Goal: Information Seeking & Learning: Compare options

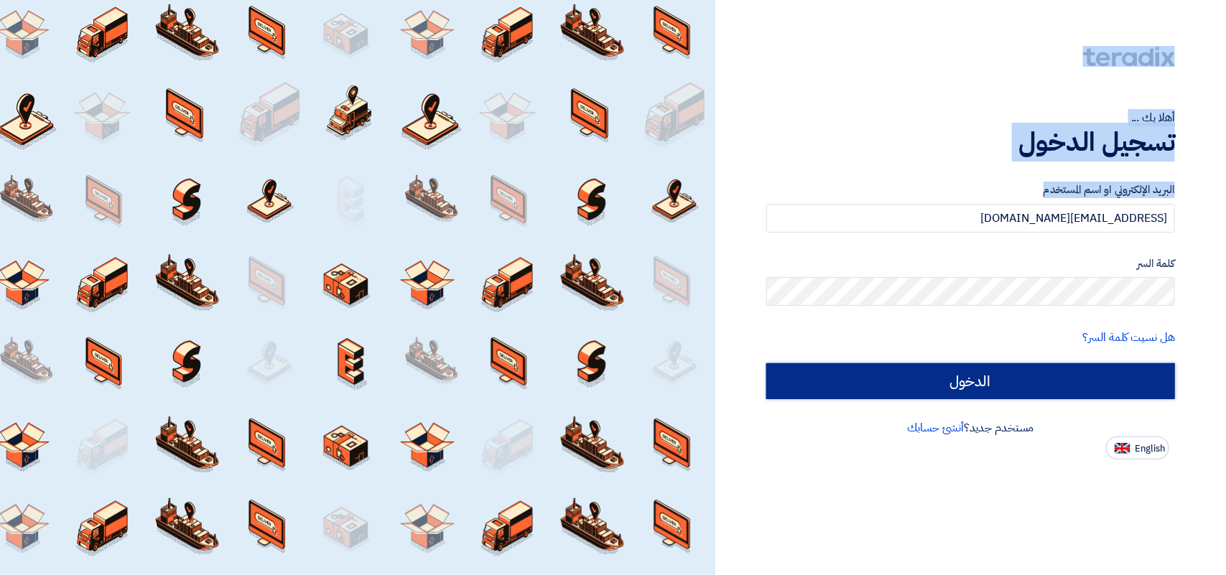
click at [925, 386] on input "الدخول" at bounding box center [970, 381] width 409 height 36
type input "Sign in"
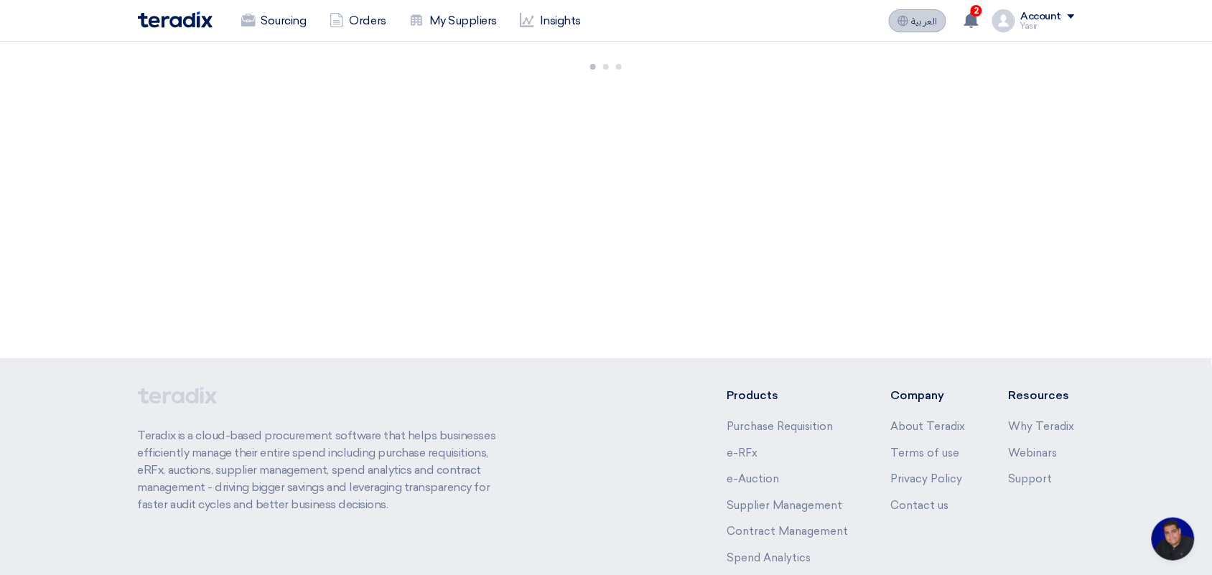
click at [914, 13] on button "العربية ع" at bounding box center [917, 20] width 57 height 23
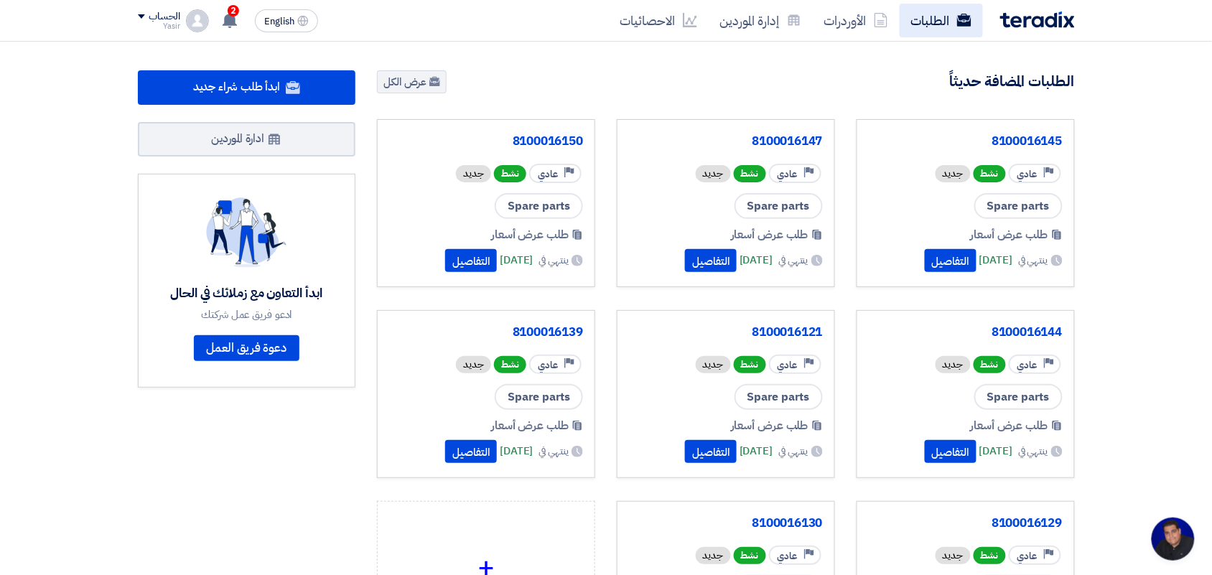
click at [934, 20] on link "الطلبات" at bounding box center [941, 21] width 83 height 34
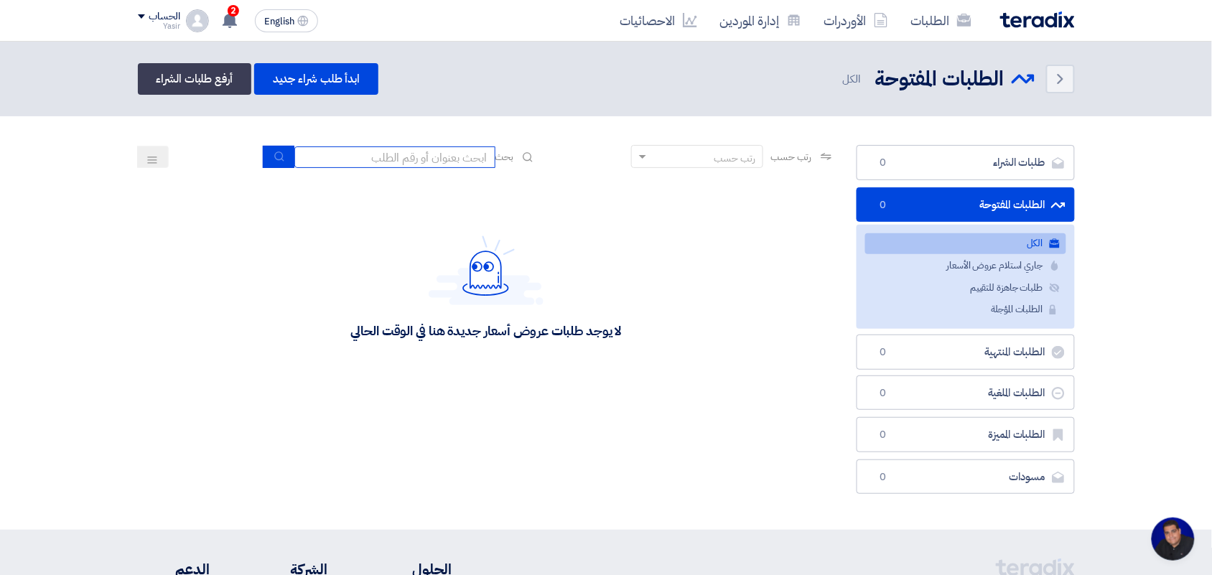
click at [425, 151] on input at bounding box center [395, 158] width 201 height 22
type input "new"
click at [266, 162] on button "submit" at bounding box center [279, 157] width 32 height 22
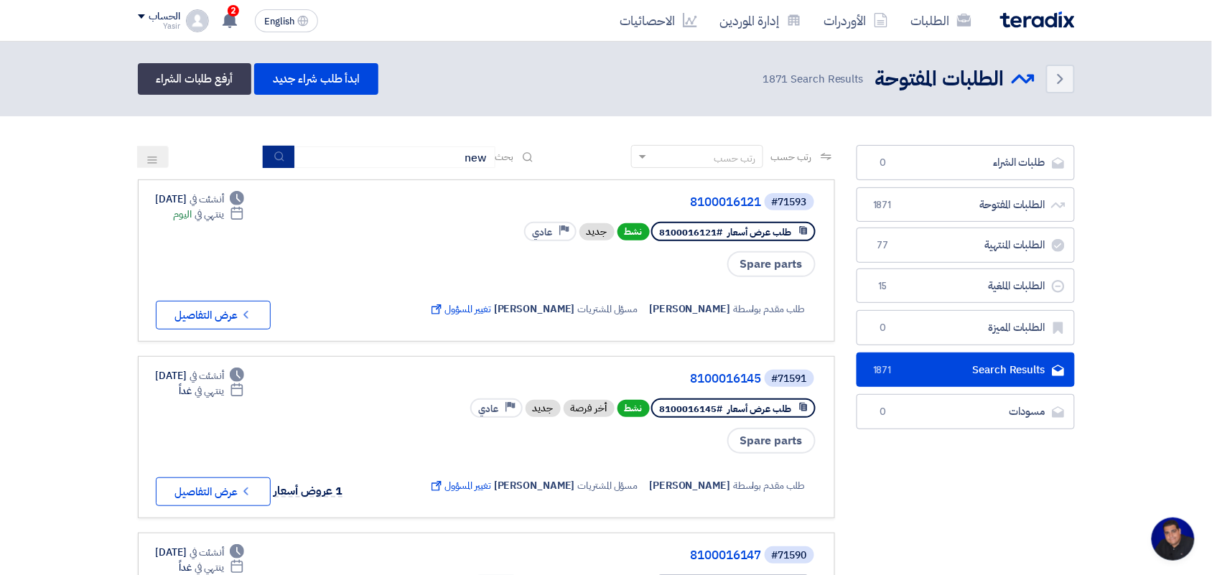
click at [267, 156] on button "submit" at bounding box center [279, 157] width 32 height 22
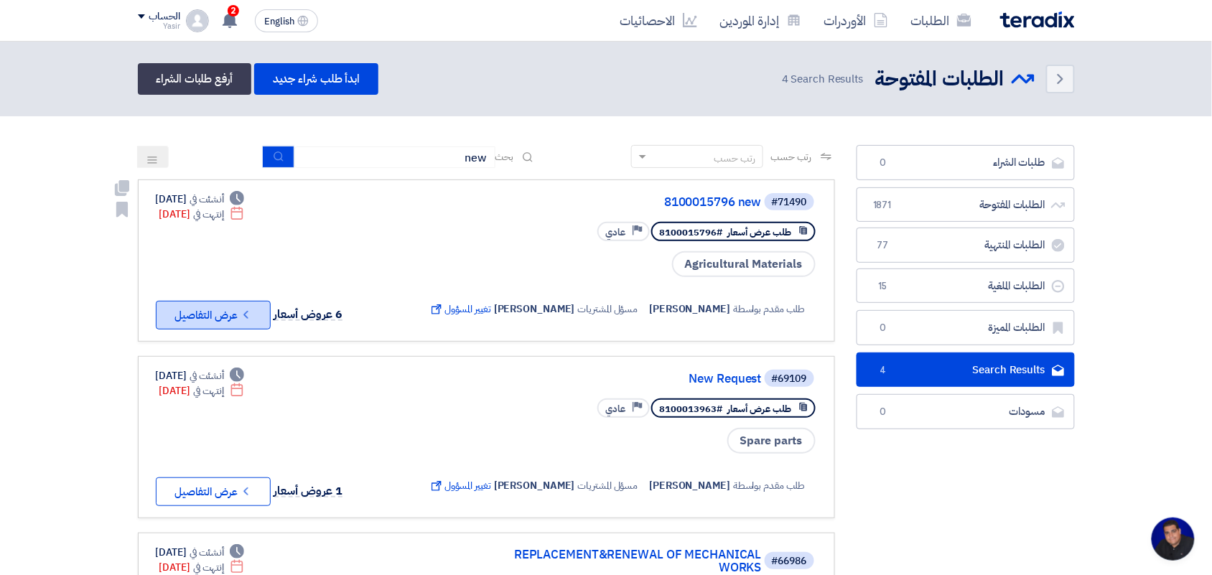
click at [236, 307] on button "Check details عرض التفاصيل" at bounding box center [213, 315] width 115 height 29
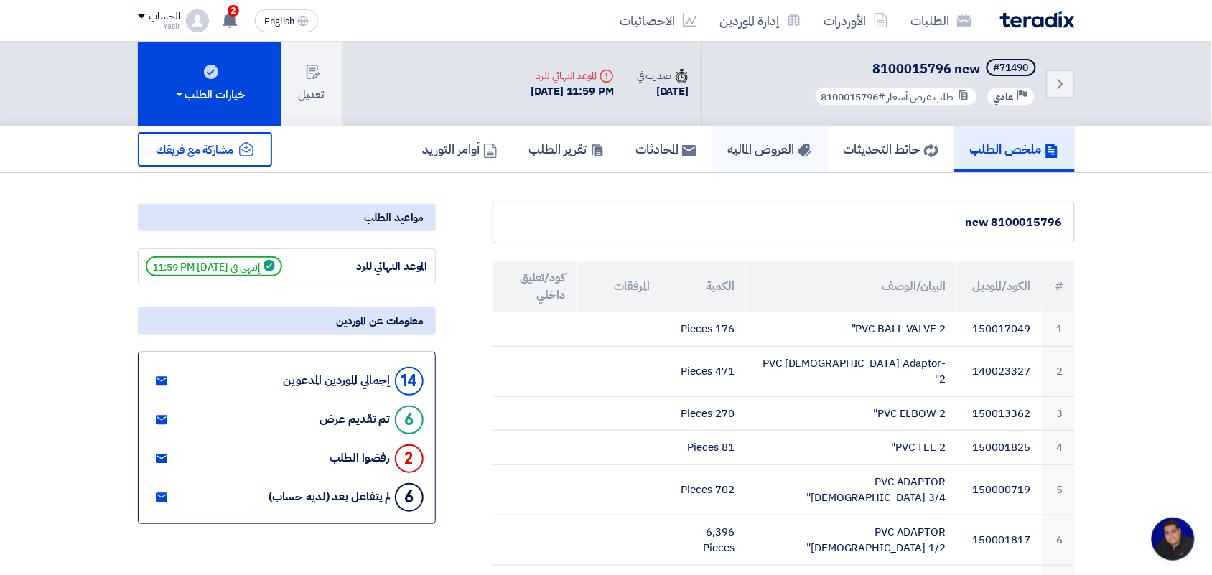
click at [792, 159] on link "العروض الماليه" at bounding box center [771, 149] width 116 height 46
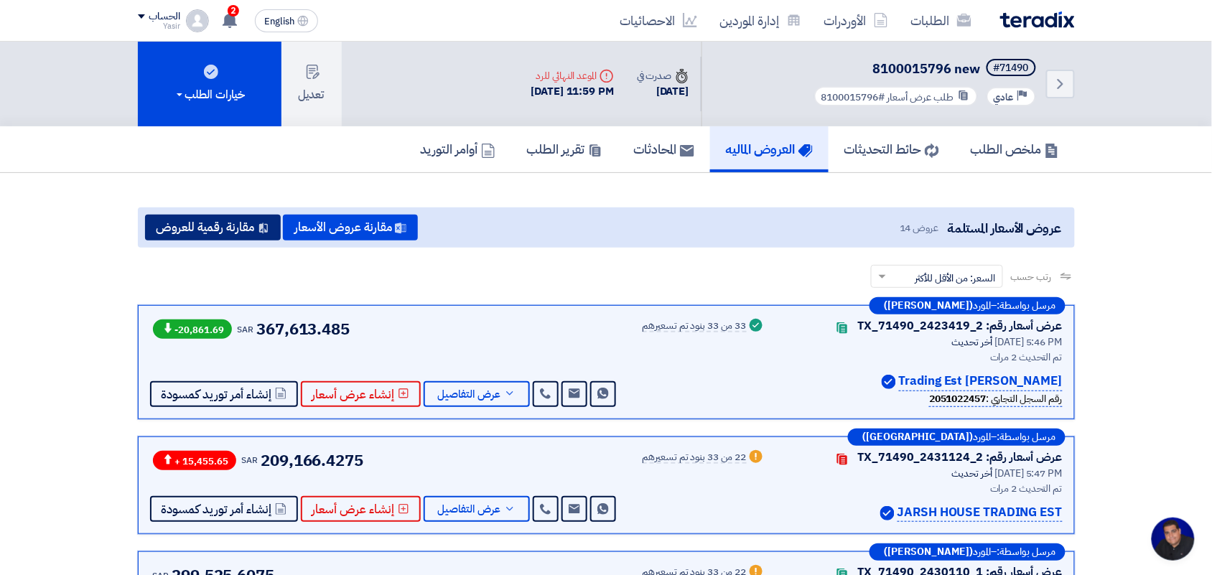
click at [202, 224] on button "مقارنة رقمية للعروض" at bounding box center [213, 228] width 136 height 26
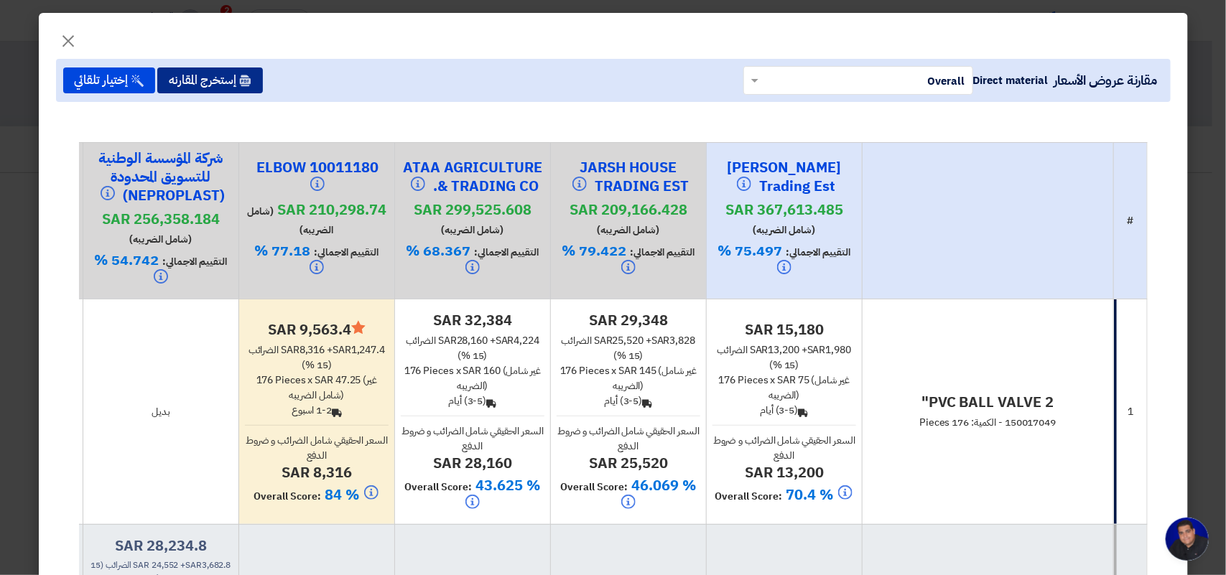
click at [185, 77] on button "إستخرج المقارنه" at bounding box center [210, 81] width 106 height 26
click at [70, 33] on span "×" at bounding box center [68, 40] width 17 height 43
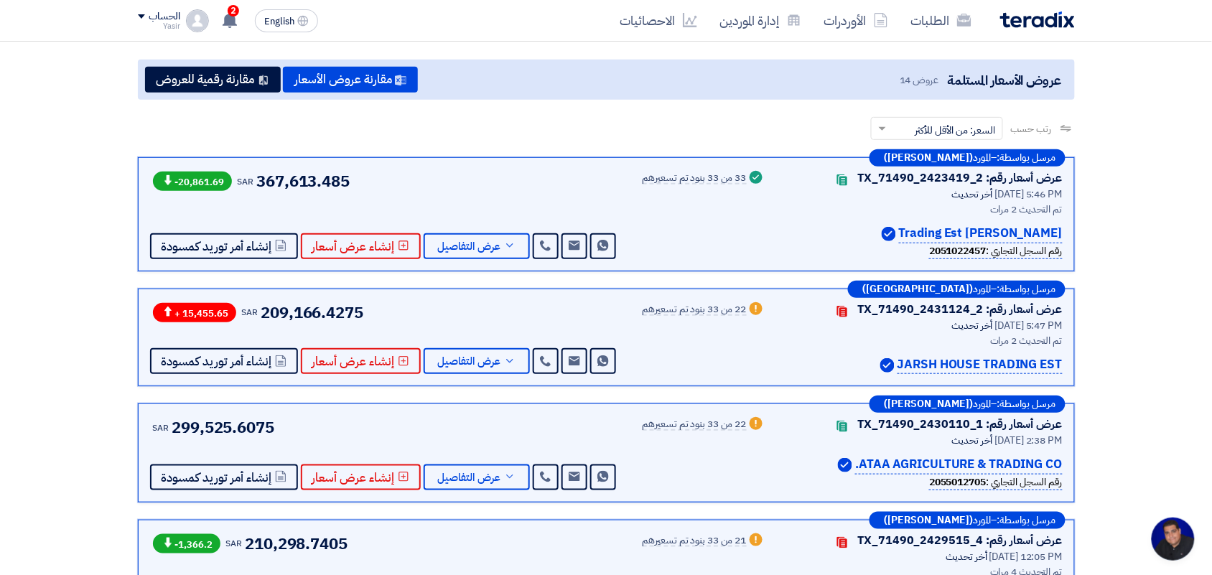
scroll to position [269, 0]
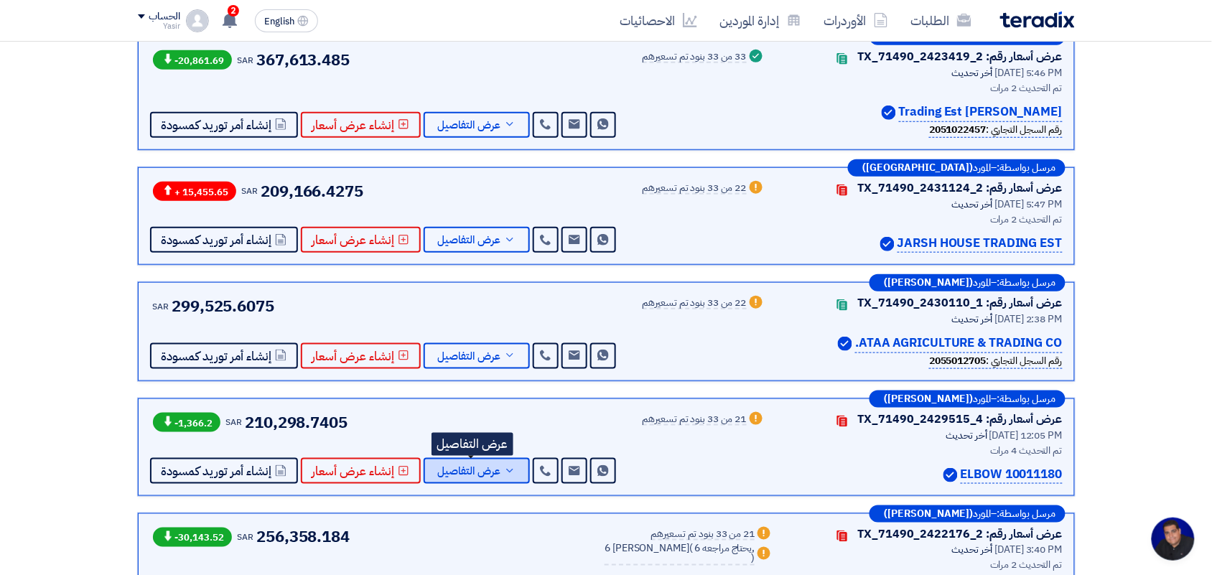
click at [427, 468] on button "عرض التفاصيل" at bounding box center [477, 471] width 106 height 26
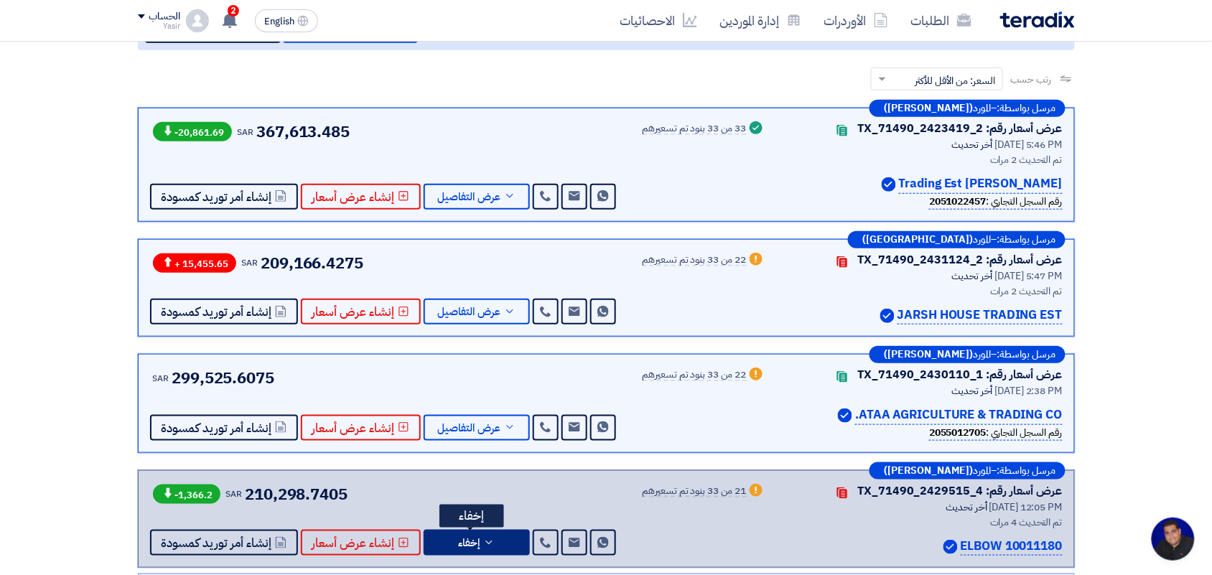
scroll to position [180, 0]
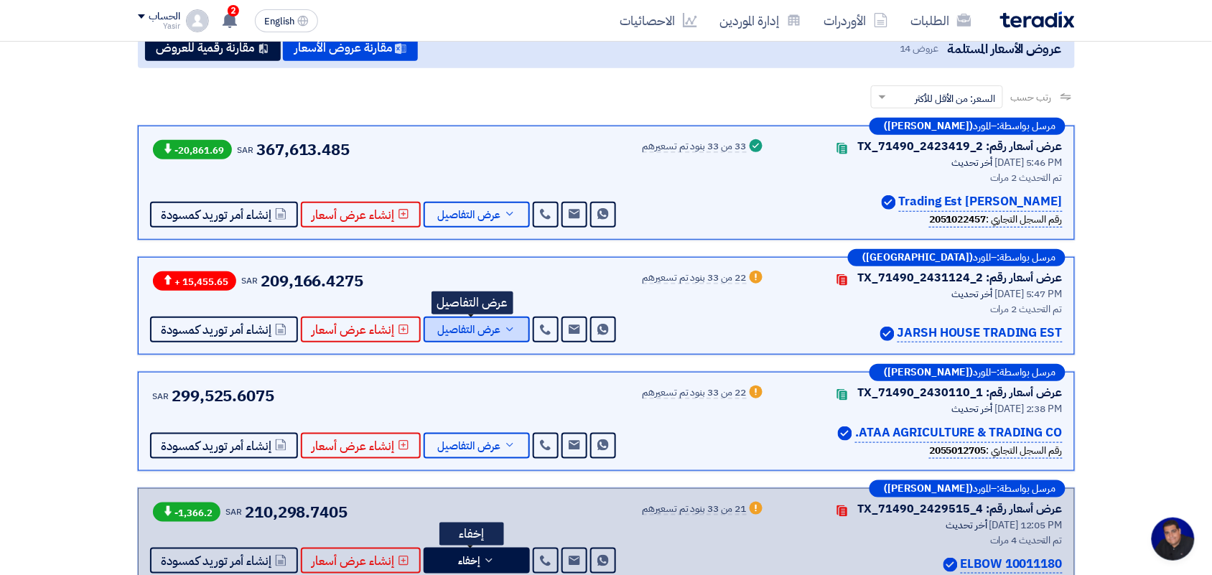
click at [485, 325] on span "عرض التفاصيل" at bounding box center [469, 330] width 63 height 11
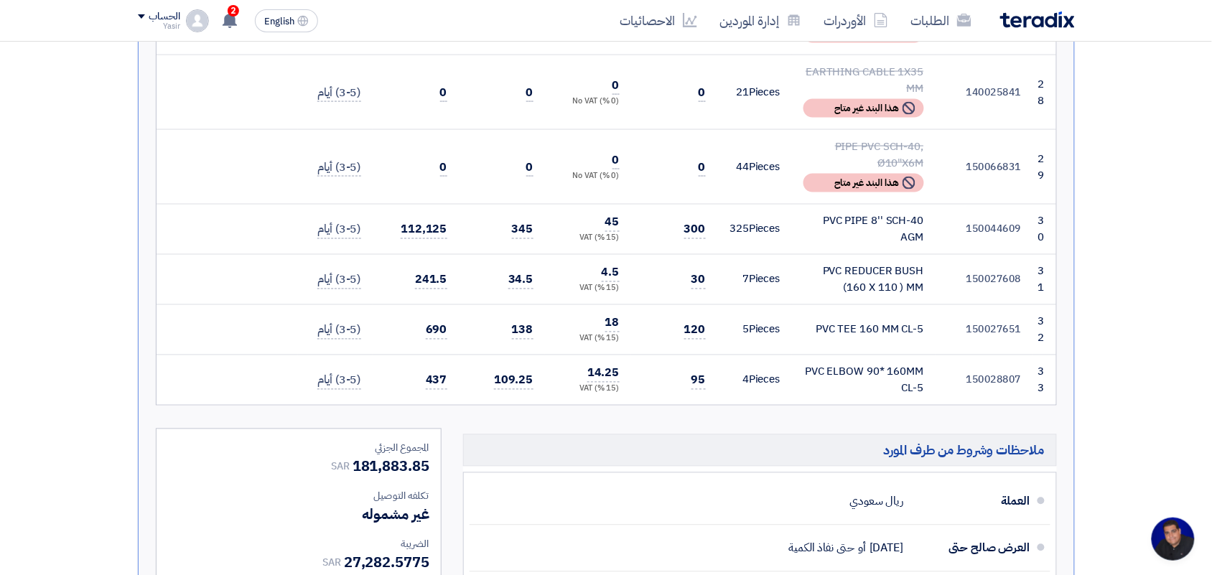
scroll to position [2514, 0]
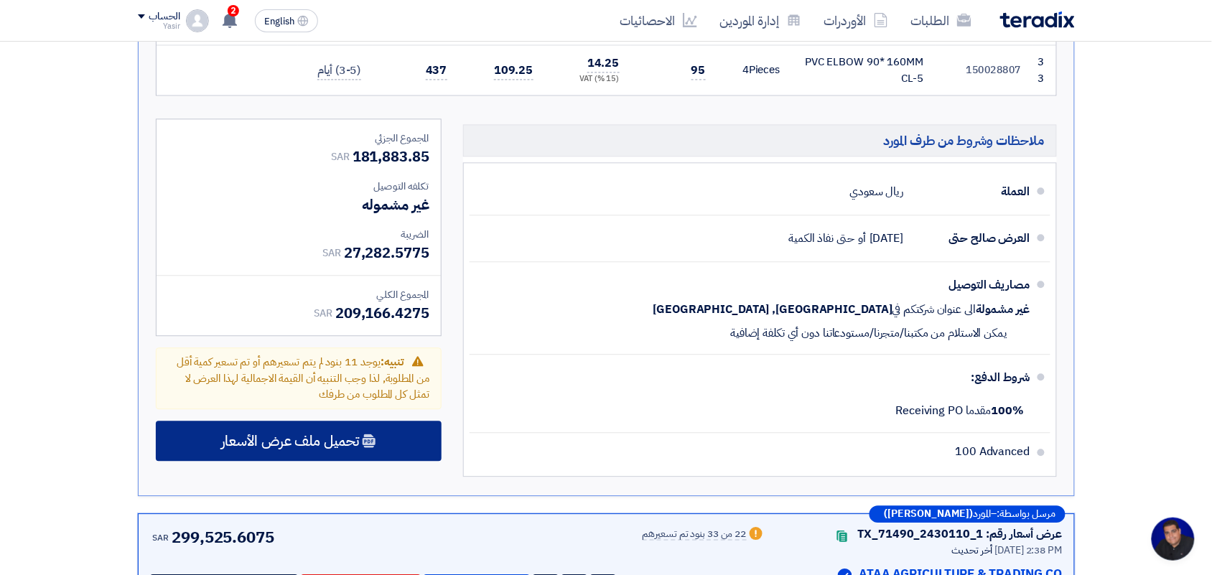
click at [214, 421] on div "تحميل ملف عرض الأسعار" at bounding box center [299, 441] width 286 height 40
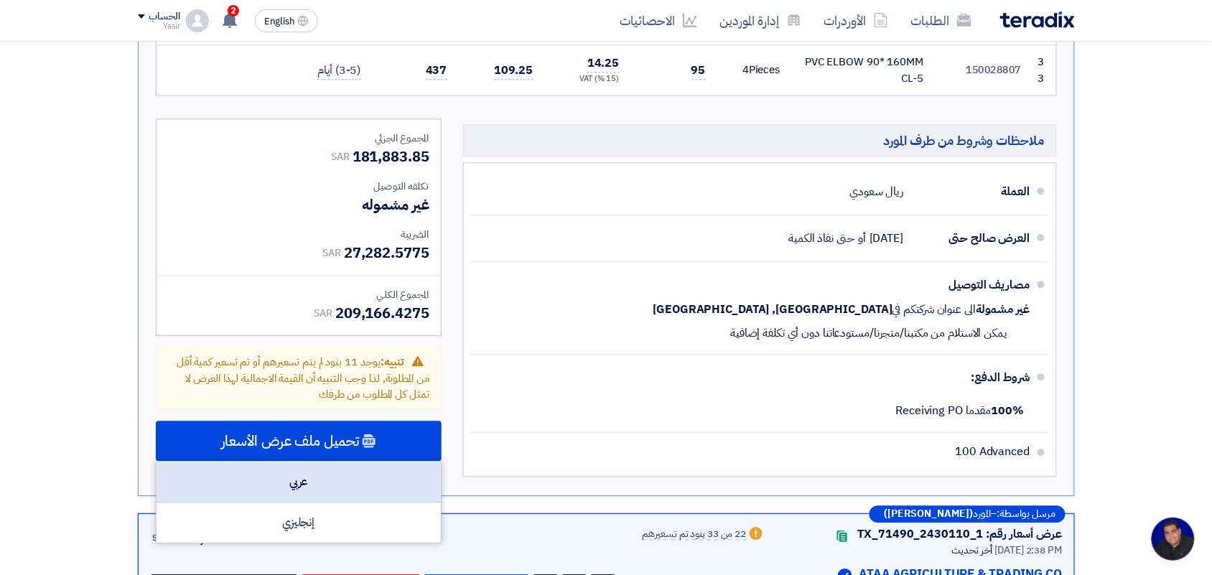
click at [307, 462] on div "عربي" at bounding box center [299, 482] width 284 height 41
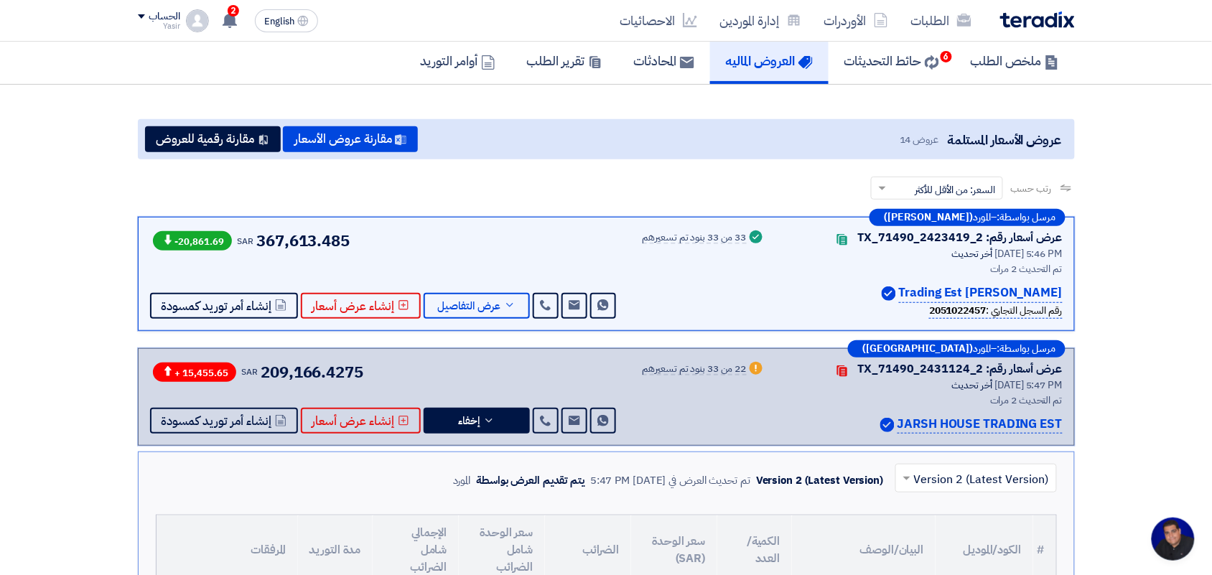
scroll to position [90, 0]
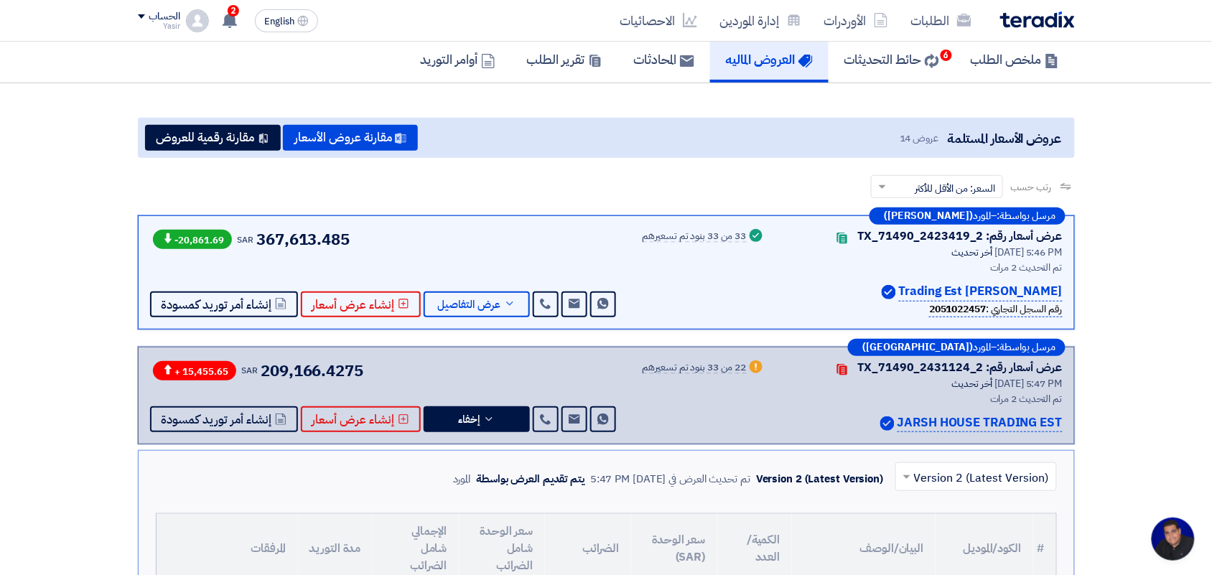
drag, startPoint x: 902, startPoint y: 421, endPoint x: 1131, endPoint y: 412, distance: 229.3
copy p "ARSH HOUSE TRADING EST"
click at [722, 18] on link "إدارة الموردين" at bounding box center [761, 21] width 104 height 34
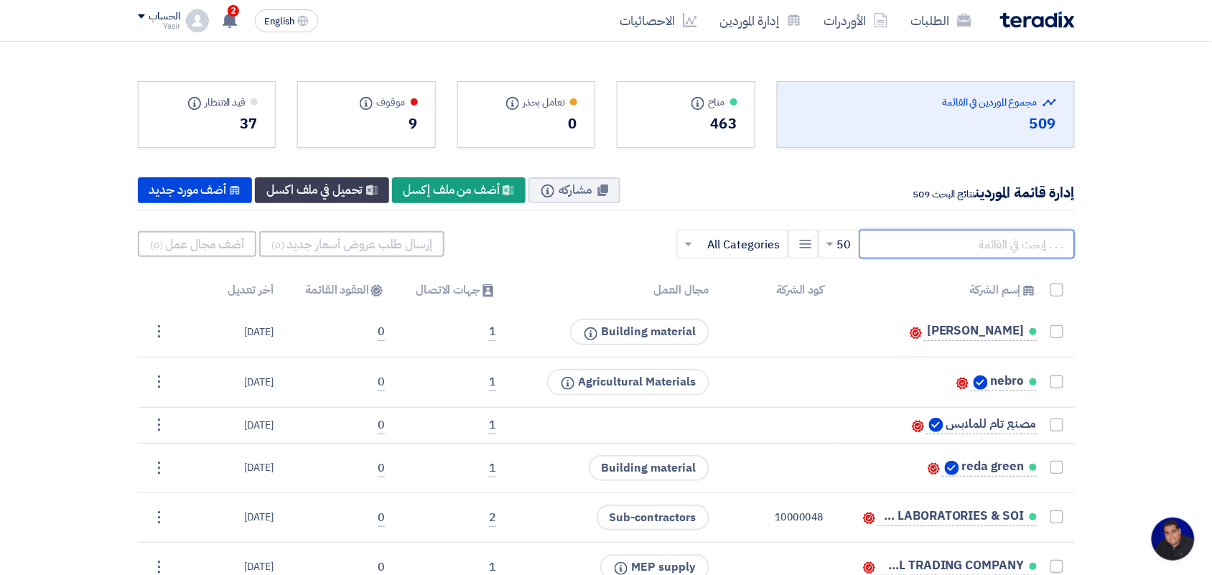
click at [928, 245] on input "text" at bounding box center [967, 244] width 215 height 29
paste input "ARSH HOUSE TRADING EST"
type input "ARSH HOUSE TRADING EST"
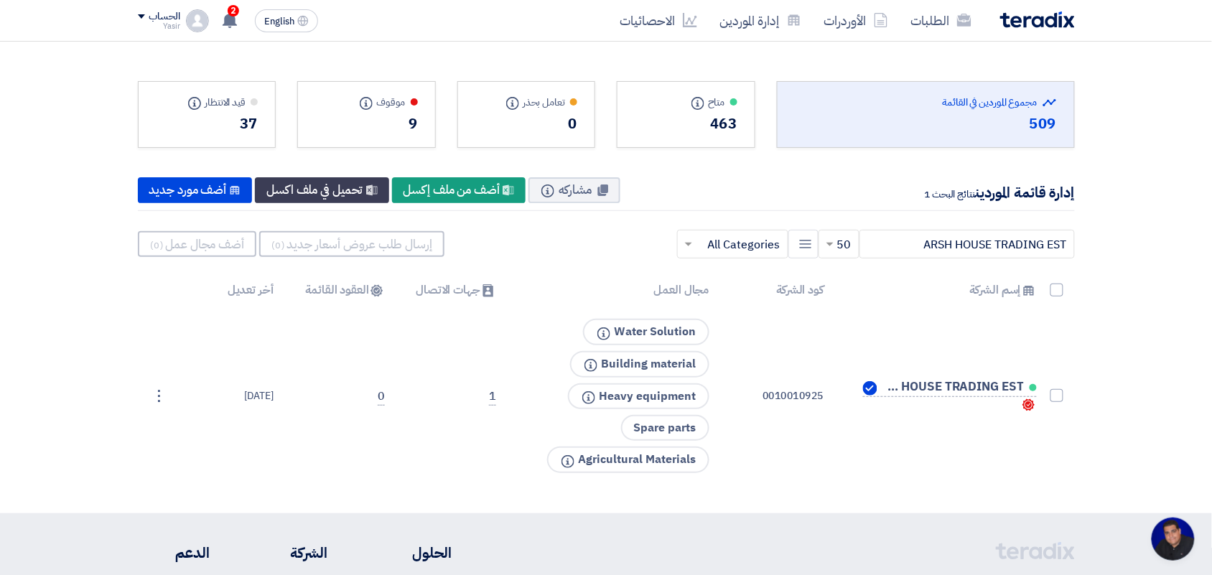
click at [993, 25] on div "الطلبات الأوردرات إدارة الموردين الاحصائيات" at bounding box center [794, 21] width 562 height 34
click at [932, 15] on link "الطلبات" at bounding box center [941, 21] width 83 height 34
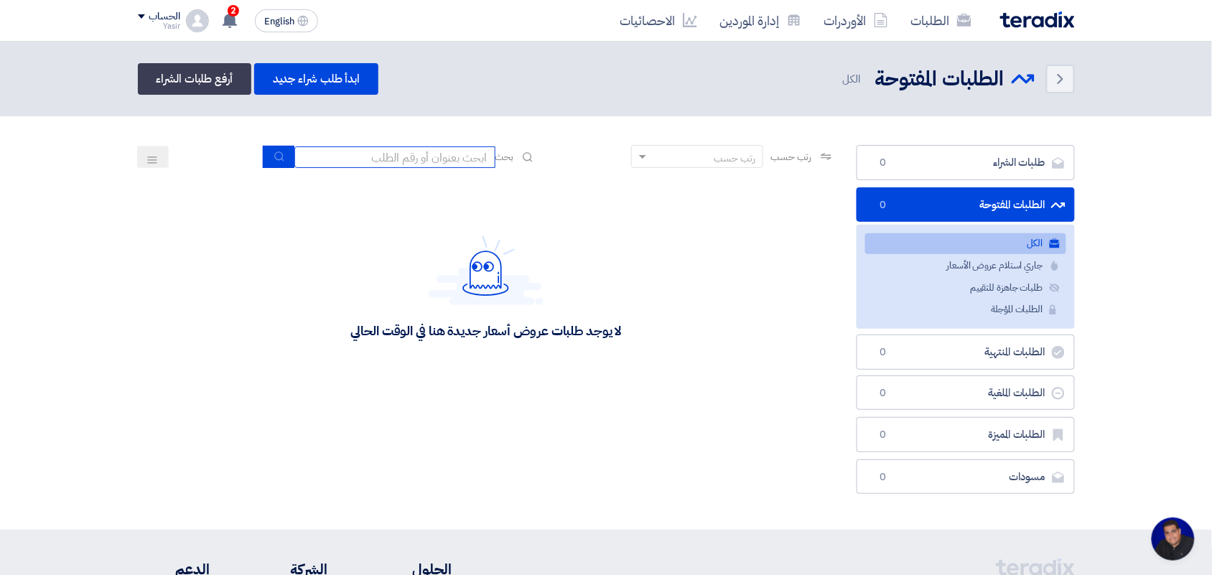
click at [438, 159] on input at bounding box center [395, 158] width 201 height 22
type input "new"
click at [271, 169] on div "رتب حسب رتب حسب بحث new" at bounding box center [486, 162] width 697 height 34
click at [274, 160] on icon "submit" at bounding box center [279, 156] width 11 height 11
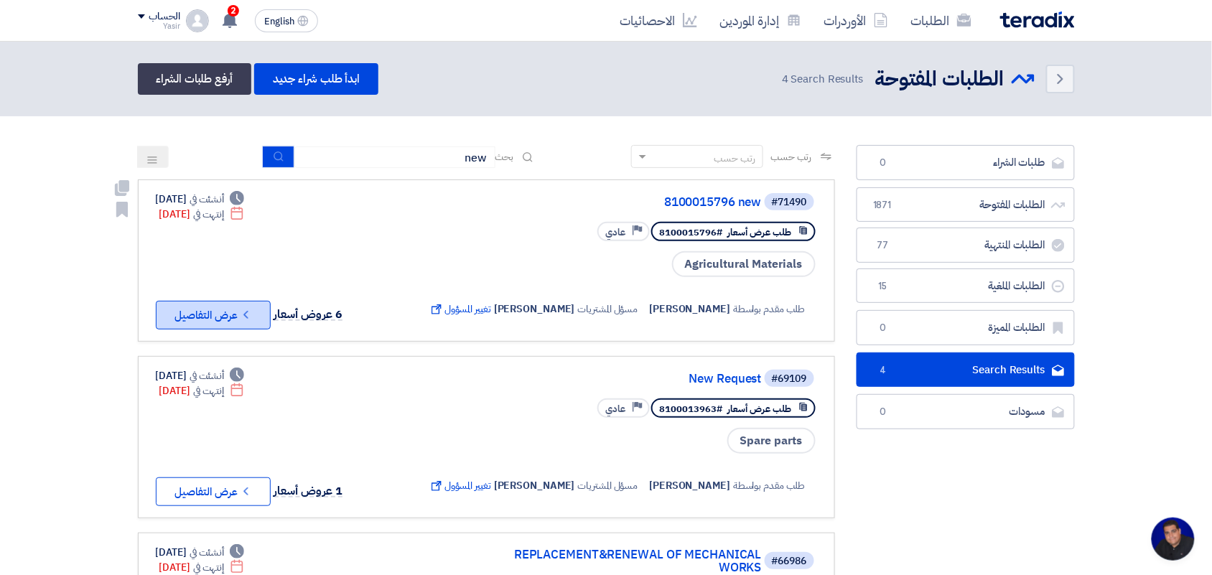
click at [246, 311] on use at bounding box center [246, 315] width 4 height 8
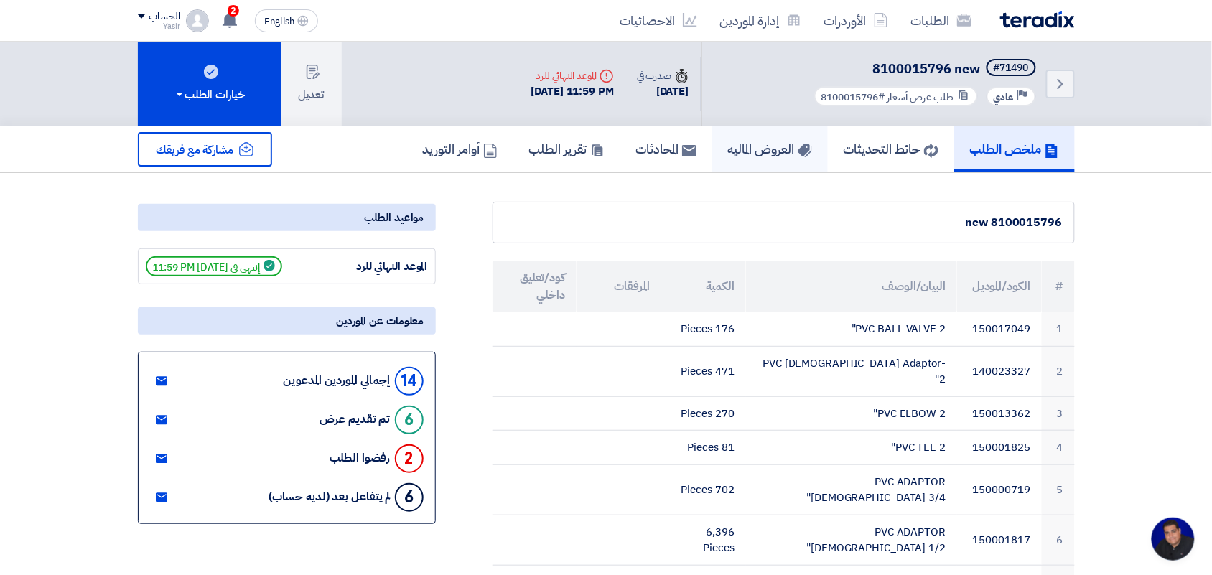
click at [762, 141] on h5 "العروض الماليه" at bounding box center [770, 149] width 84 height 17
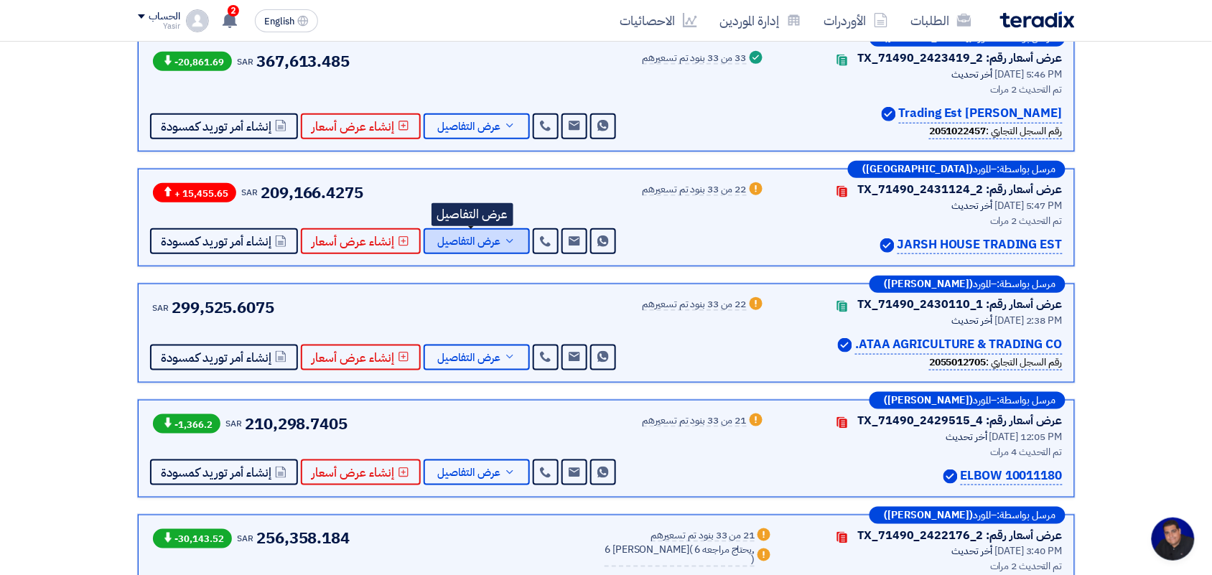
scroll to position [90, 0]
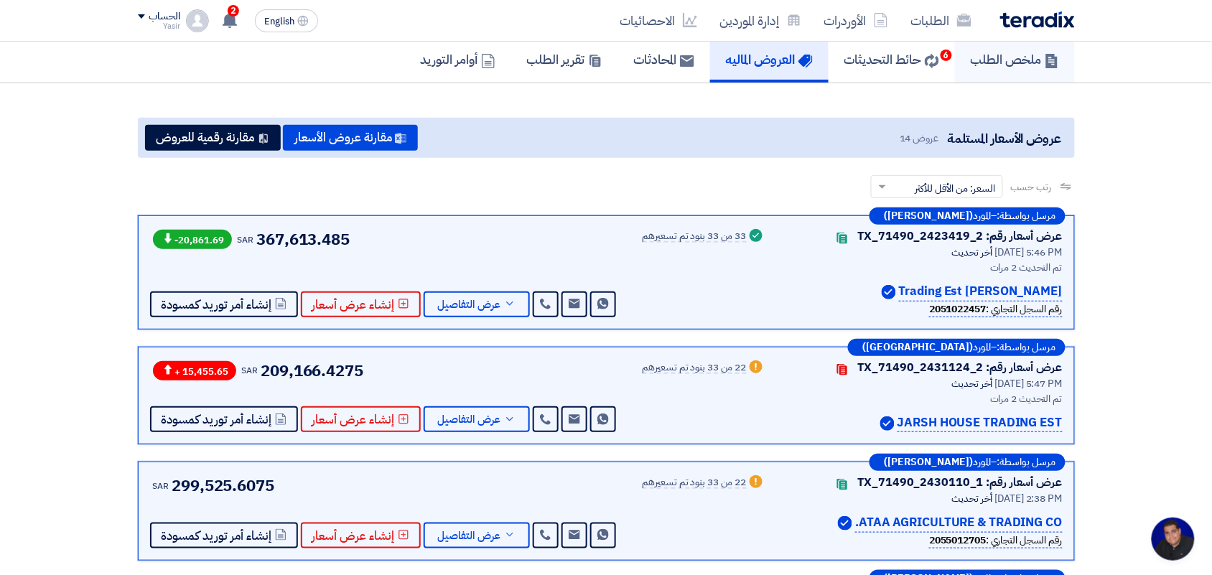
click at [986, 55] on h5 "ملخص الطلب" at bounding box center [1015, 59] width 88 height 17
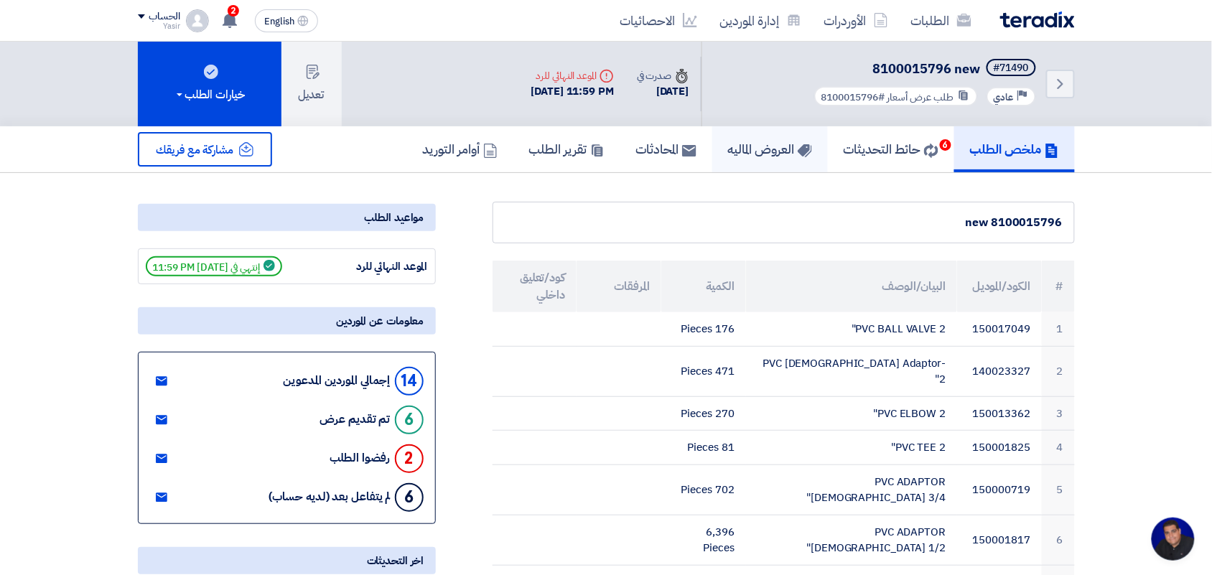
click at [731, 134] on link "العروض الماليه" at bounding box center [771, 149] width 116 height 46
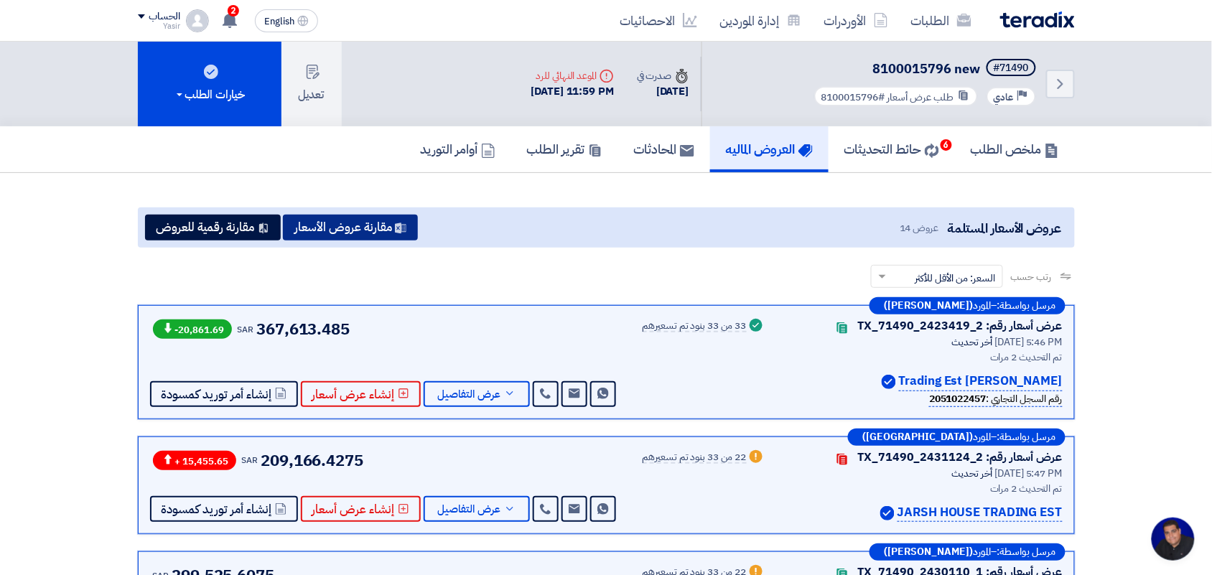
click at [378, 221] on button "مقارنة عروض الأسعار" at bounding box center [350, 228] width 135 height 26
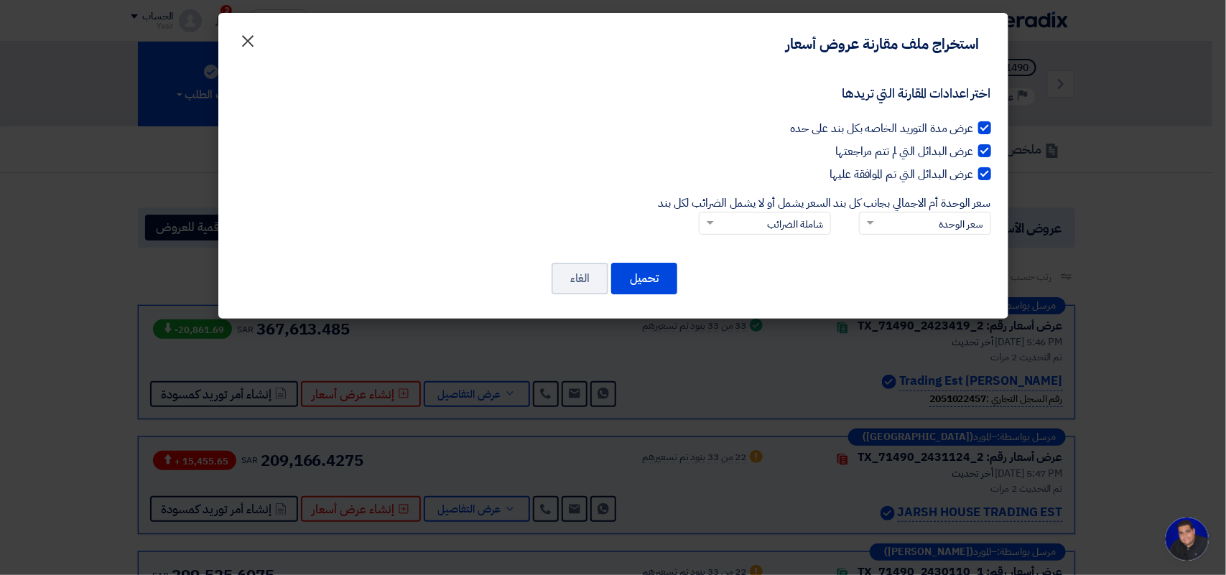
click at [244, 38] on span "×" at bounding box center [248, 40] width 17 height 43
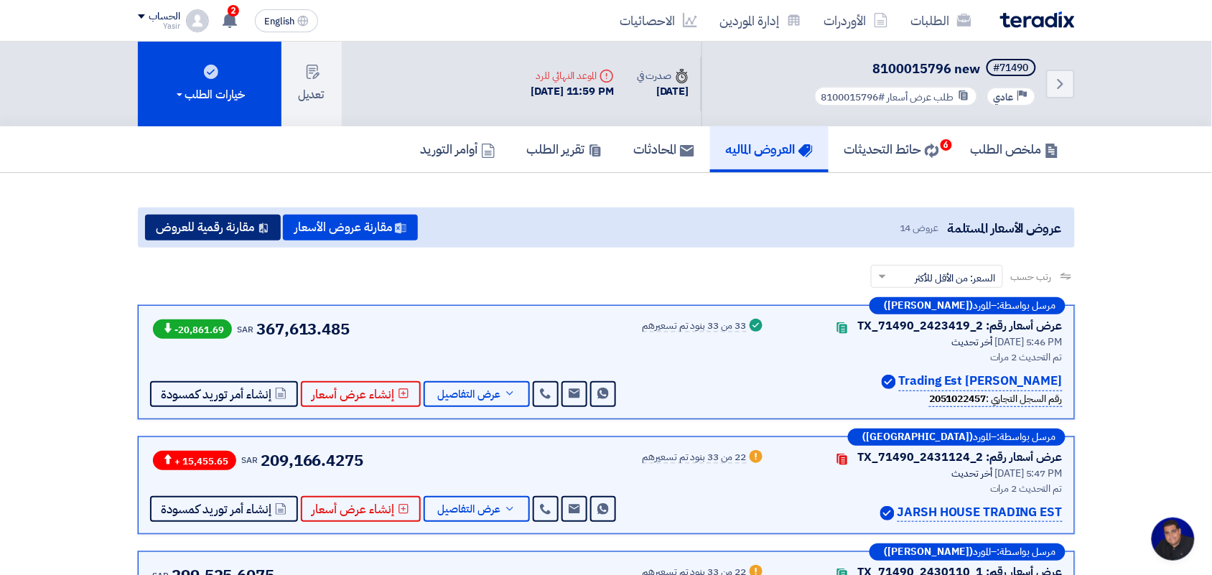
click at [201, 231] on button "مقارنة رقمية للعروض" at bounding box center [213, 228] width 136 height 26
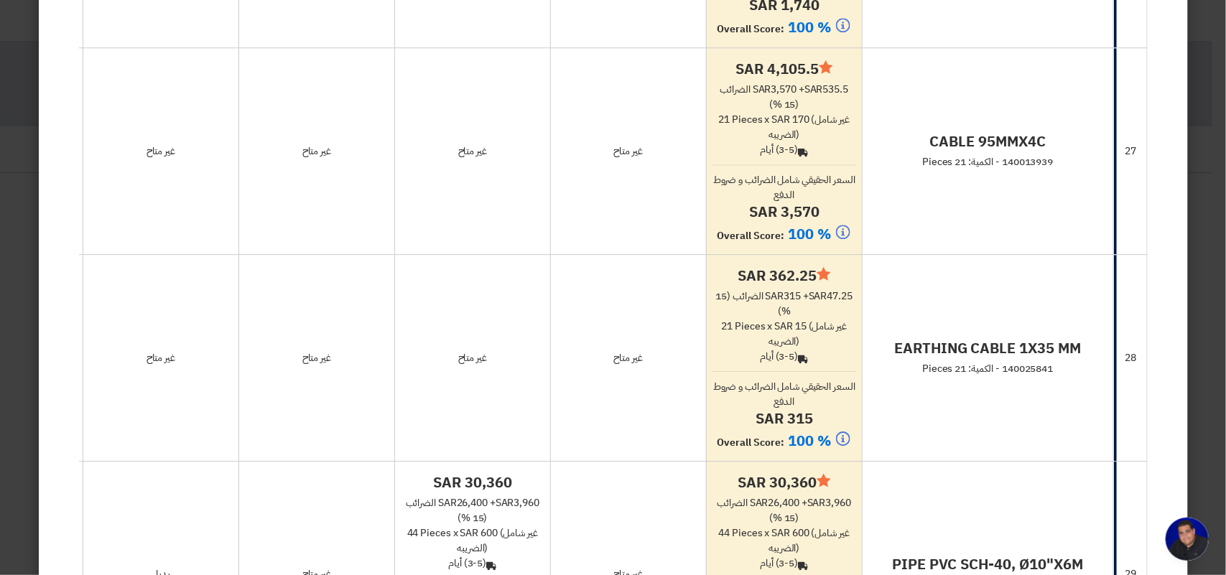
scroll to position [7273, 0]
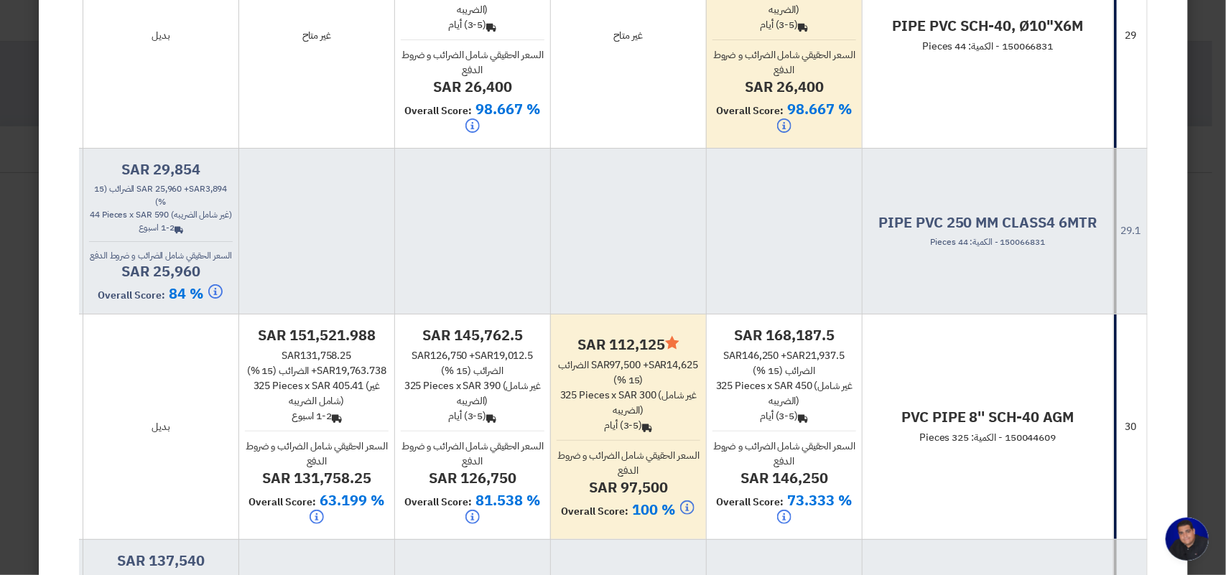
click at [1015, 35] on h4 "PIPE PVC SCH-40, Ø10"X6M" at bounding box center [987, 26] width 239 height 19
copy div "PIPE PVC SCH-40, Ø10"X6M"
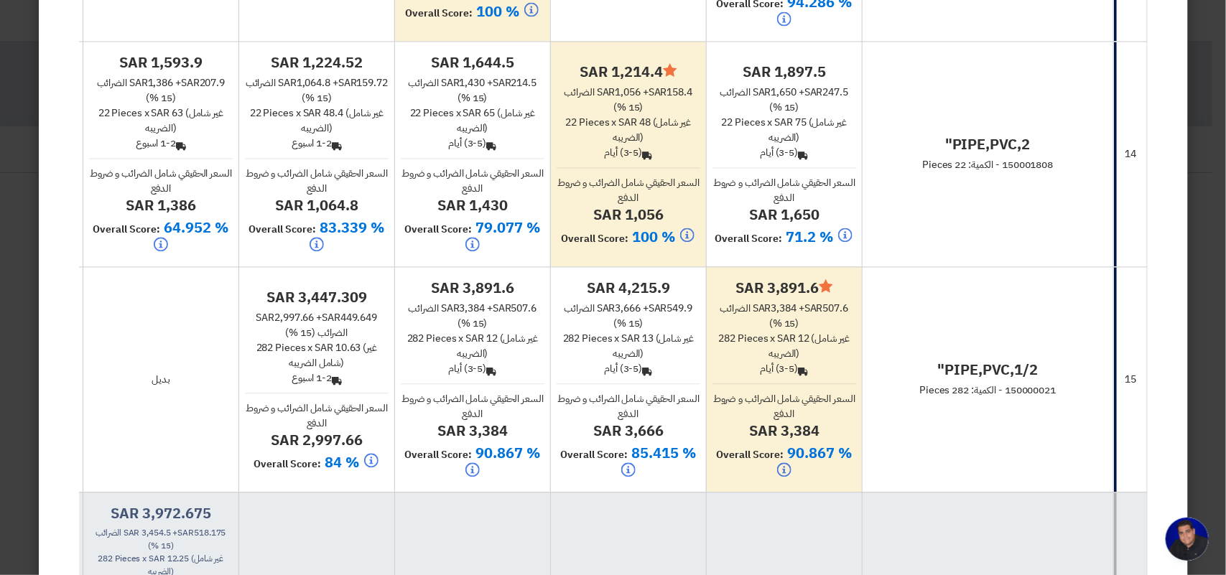
scroll to position [3592, 0]
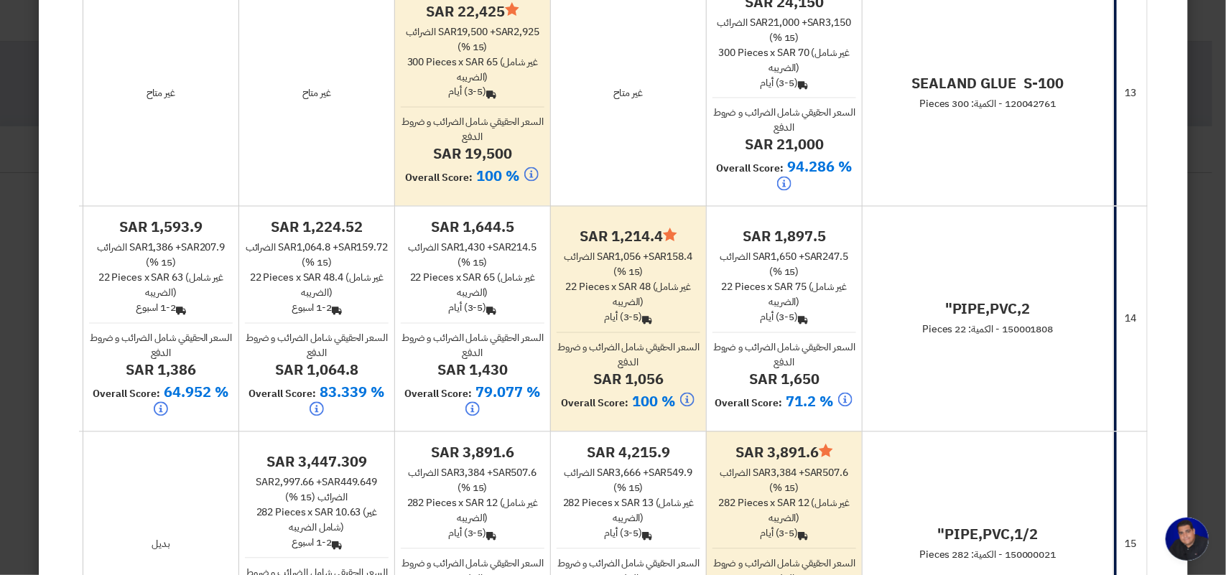
click at [917, 93] on h4 "SEALAND GLUE S-100" at bounding box center [987, 84] width 239 height 19
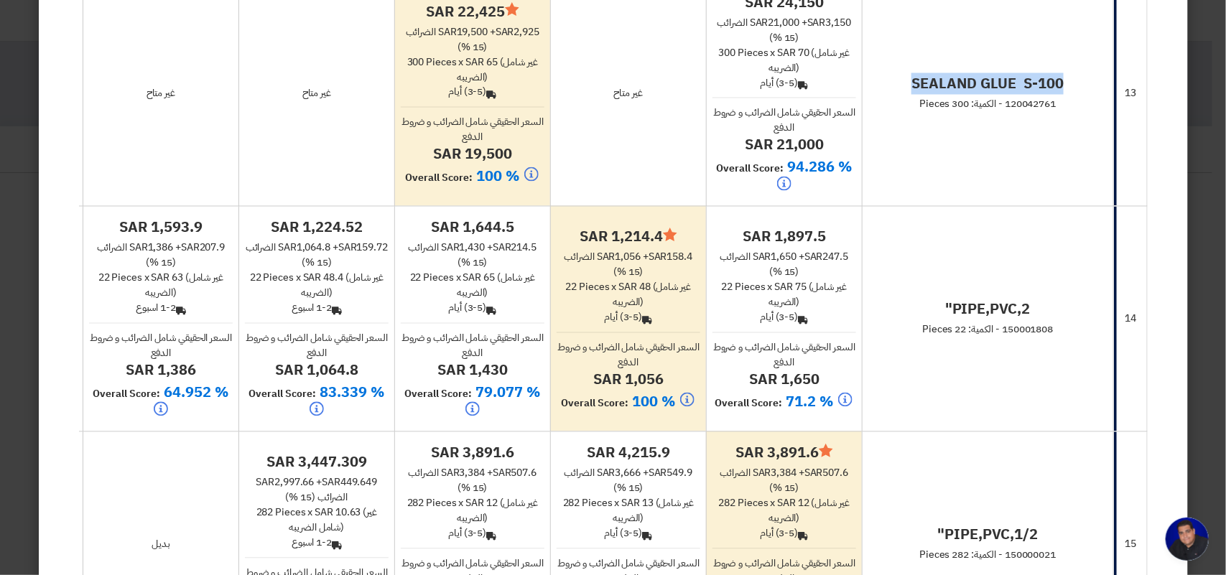
copy div "SEALAND GLUE S-100"
